Goal: Information Seeking & Learning: Understand process/instructions

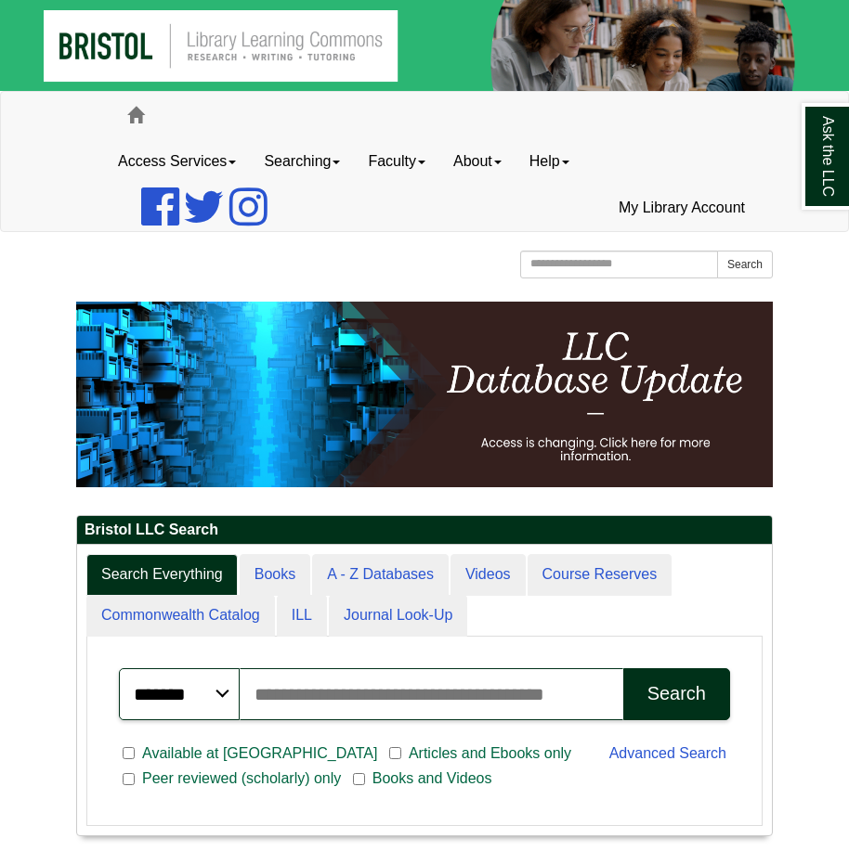
scroll to position [292, 694]
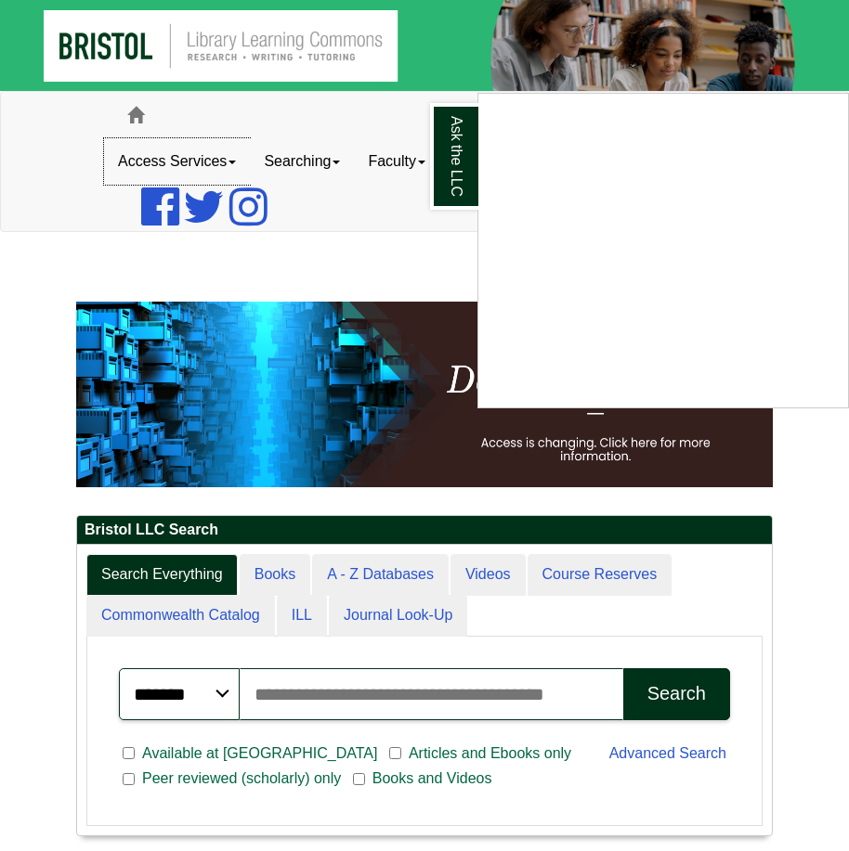
click at [474, 143] on link "Ask the LLC" at bounding box center [454, 156] width 48 height 107
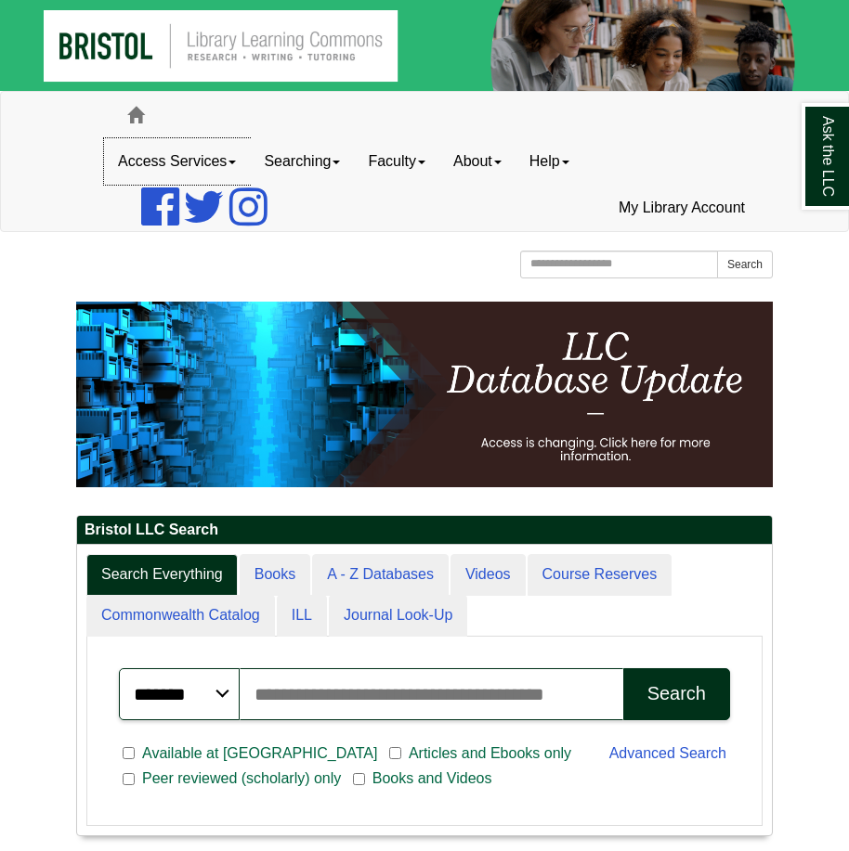
click at [168, 161] on link "Access Services" at bounding box center [177, 161] width 146 height 46
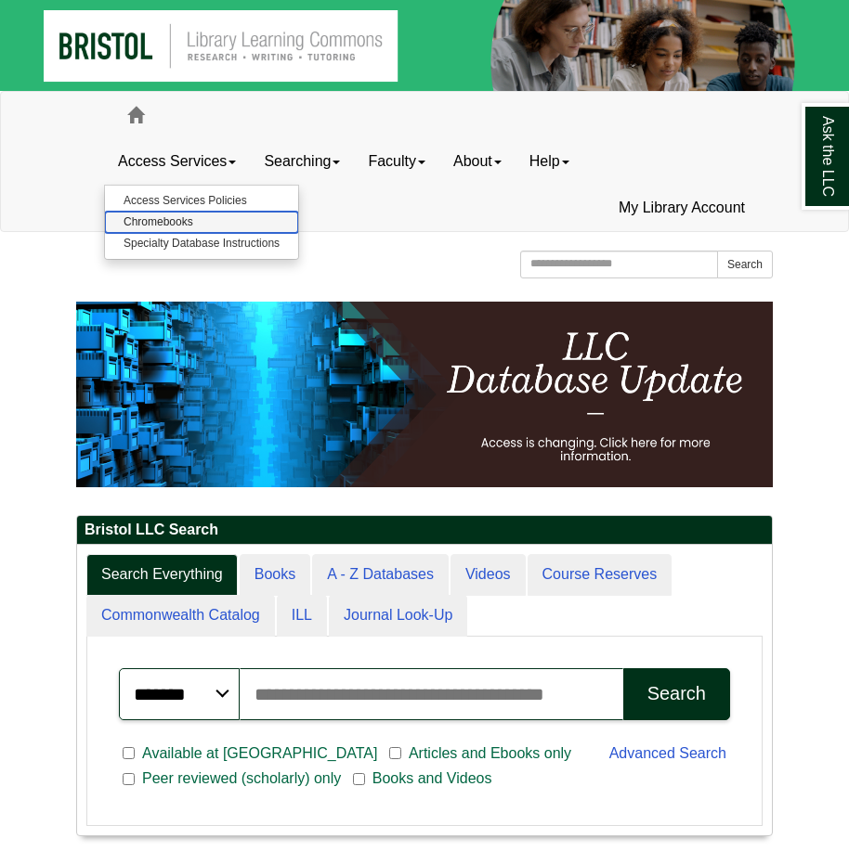
click at [176, 218] on link "Chromebooks" at bounding box center [201, 222] width 193 height 21
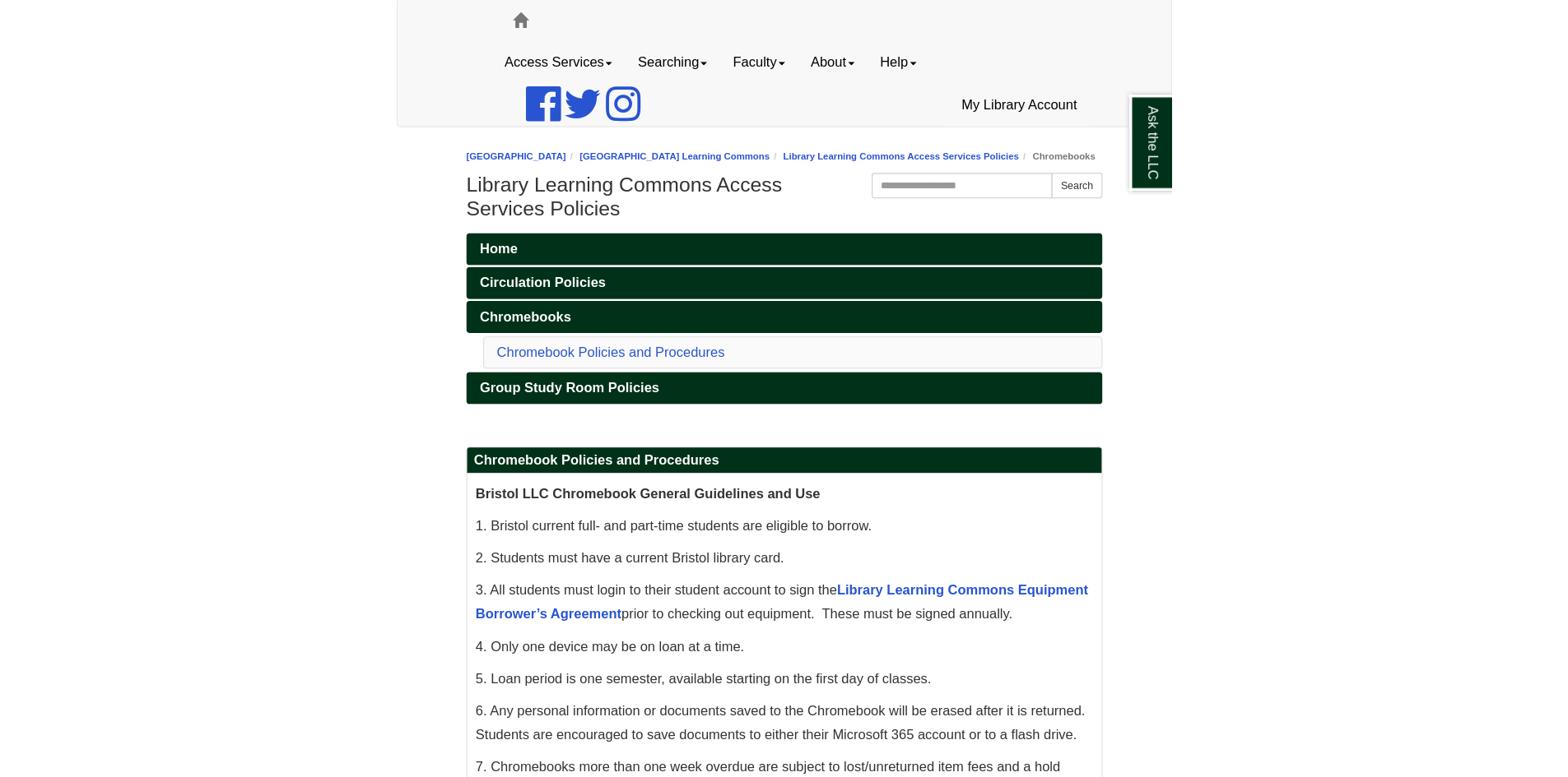
scroll to position [165, 0]
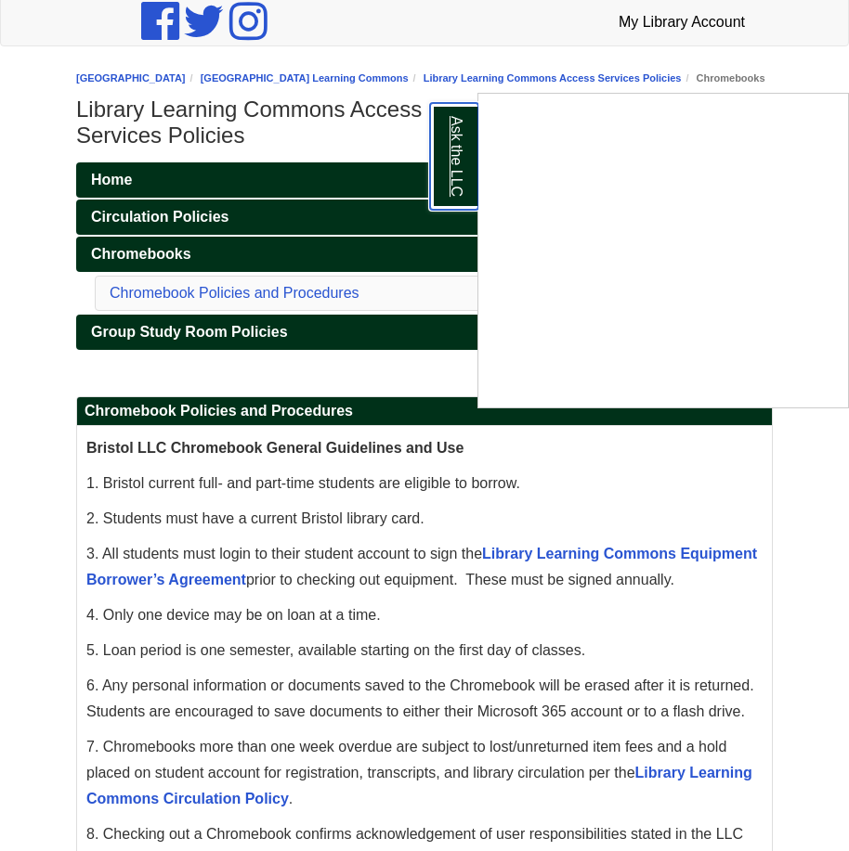
click at [444, 161] on link "Ask the LLC" at bounding box center [454, 156] width 48 height 107
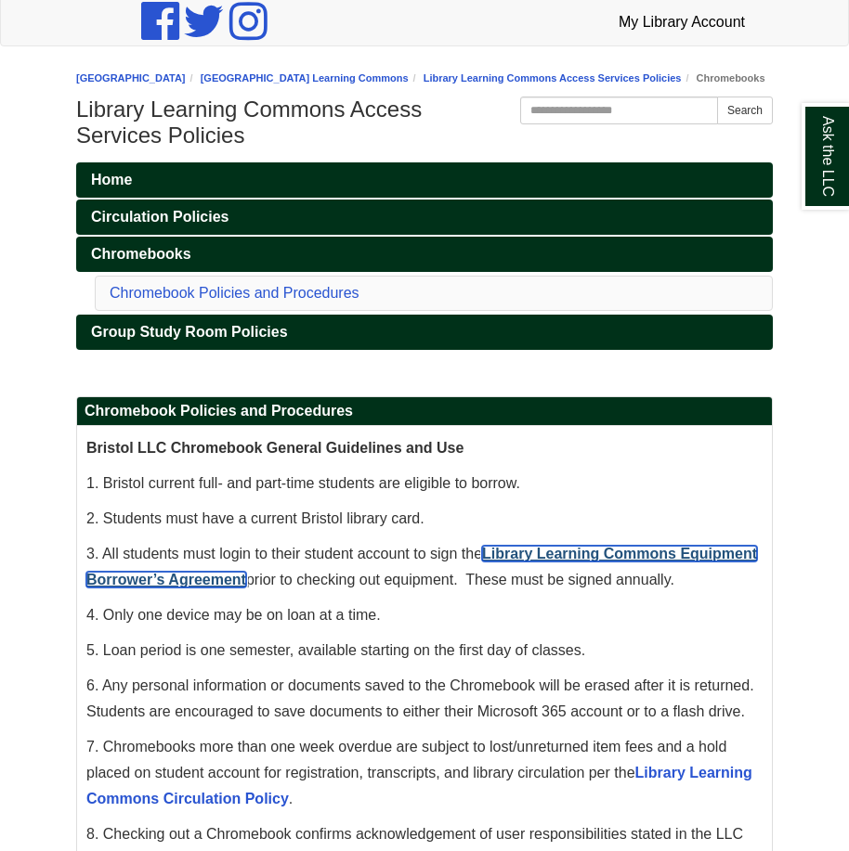
click at [588, 575] on link "Library Learning Commons Equipment Borrower’s Agreement" at bounding box center [421, 567] width 670 height 42
